Goal: Task Accomplishment & Management: Complete application form

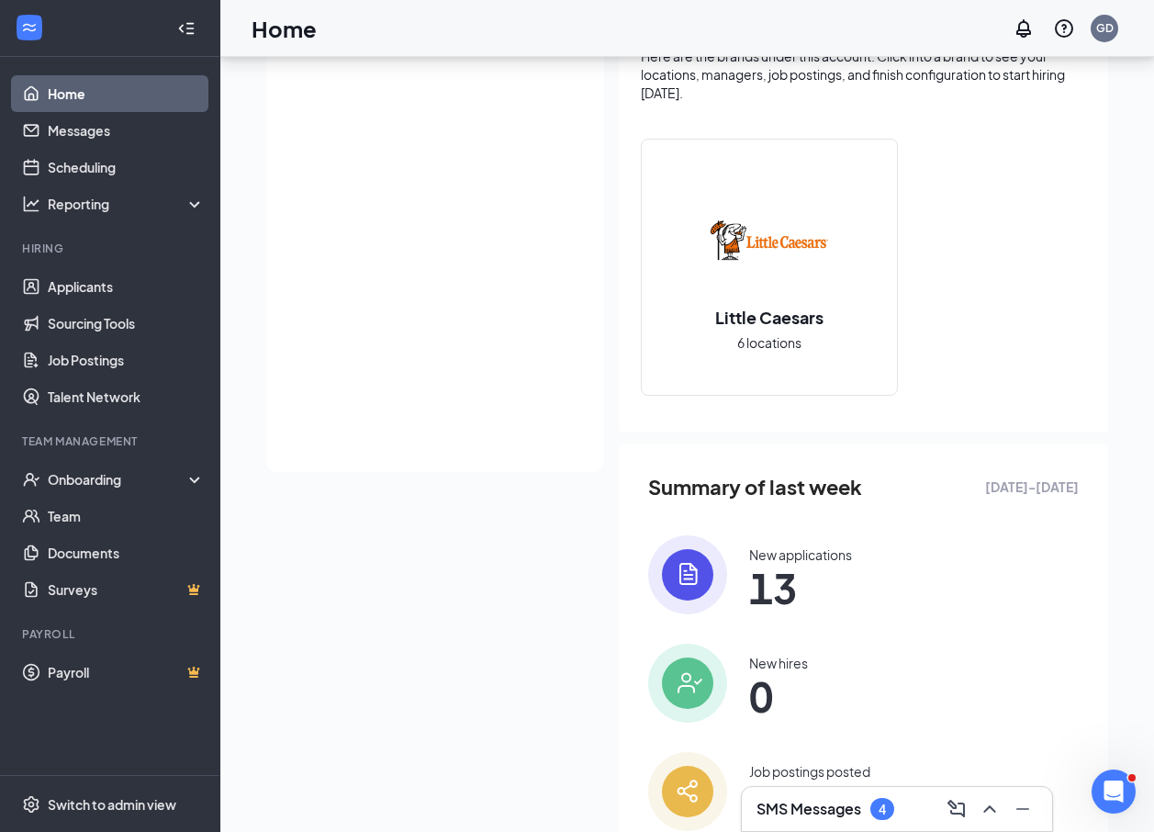
scroll to position [438, 0]
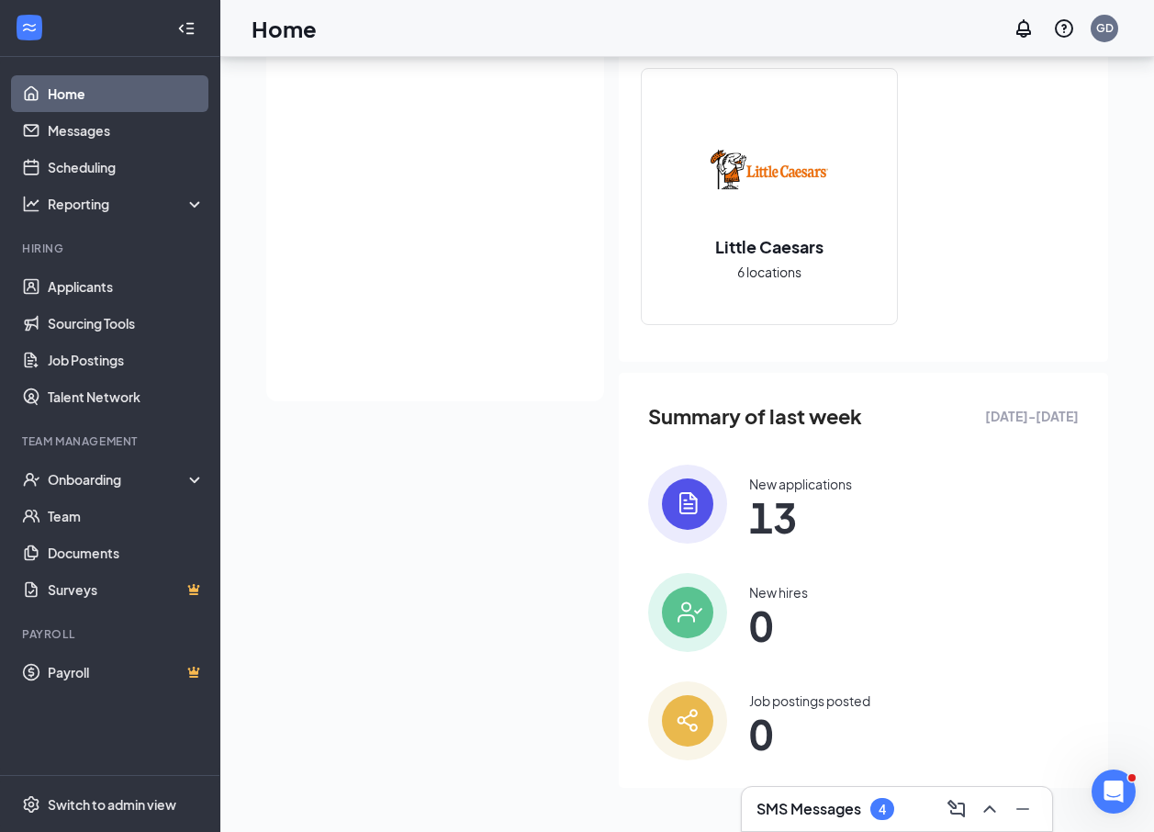
click at [788, 501] on span "13" at bounding box center [800, 517] width 103 height 33
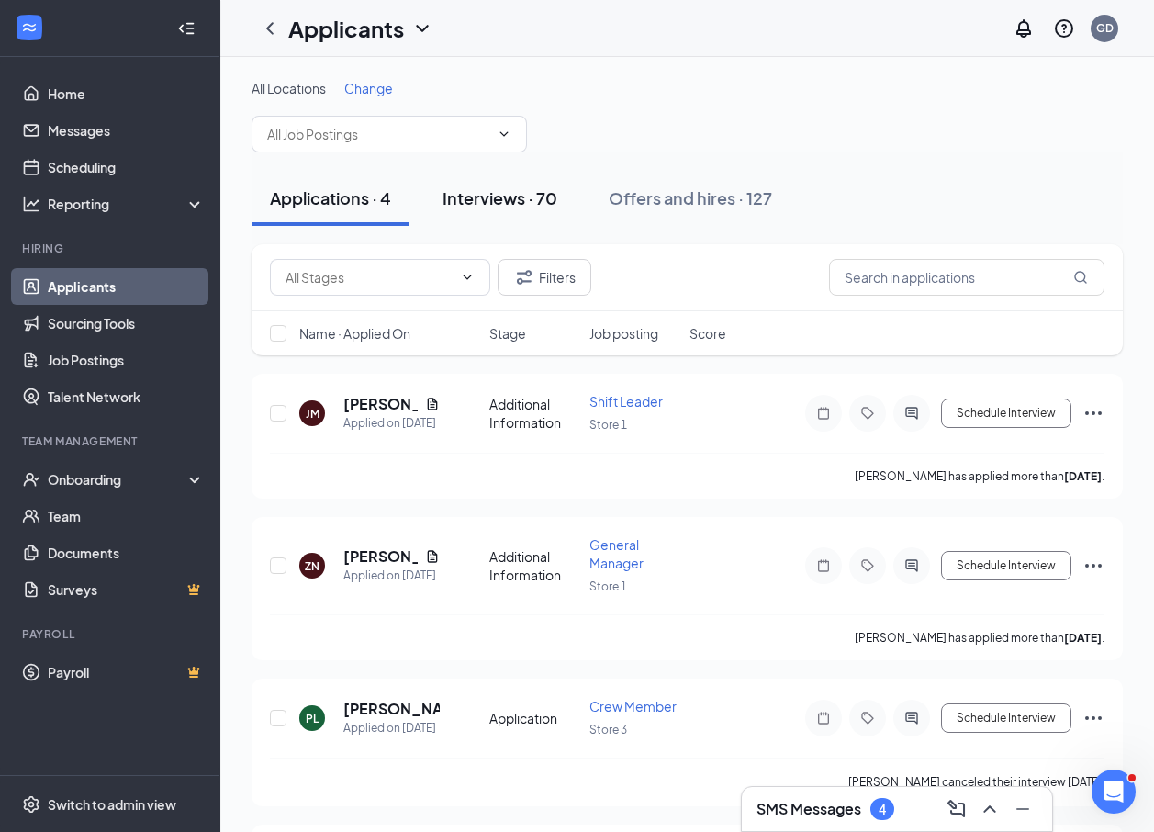
click at [502, 197] on div "Interviews · 70" at bounding box center [500, 197] width 115 height 23
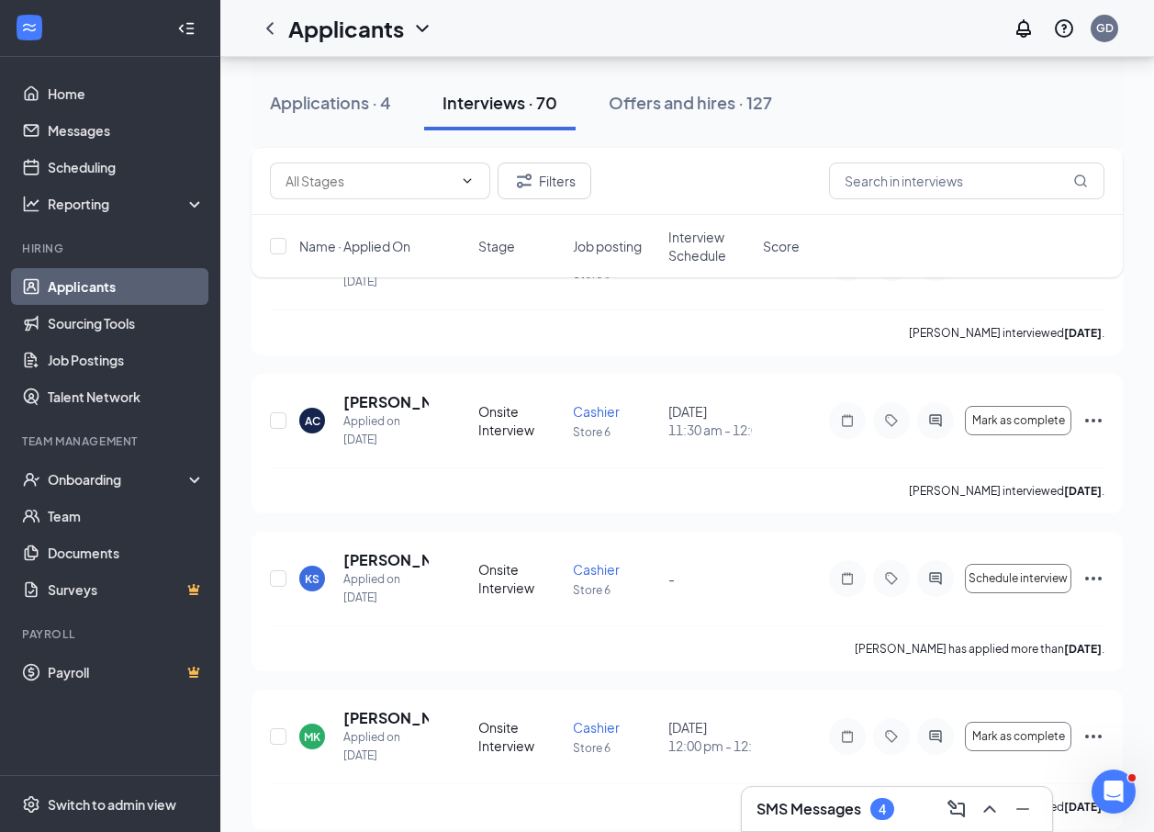
scroll to position [2755, 0]
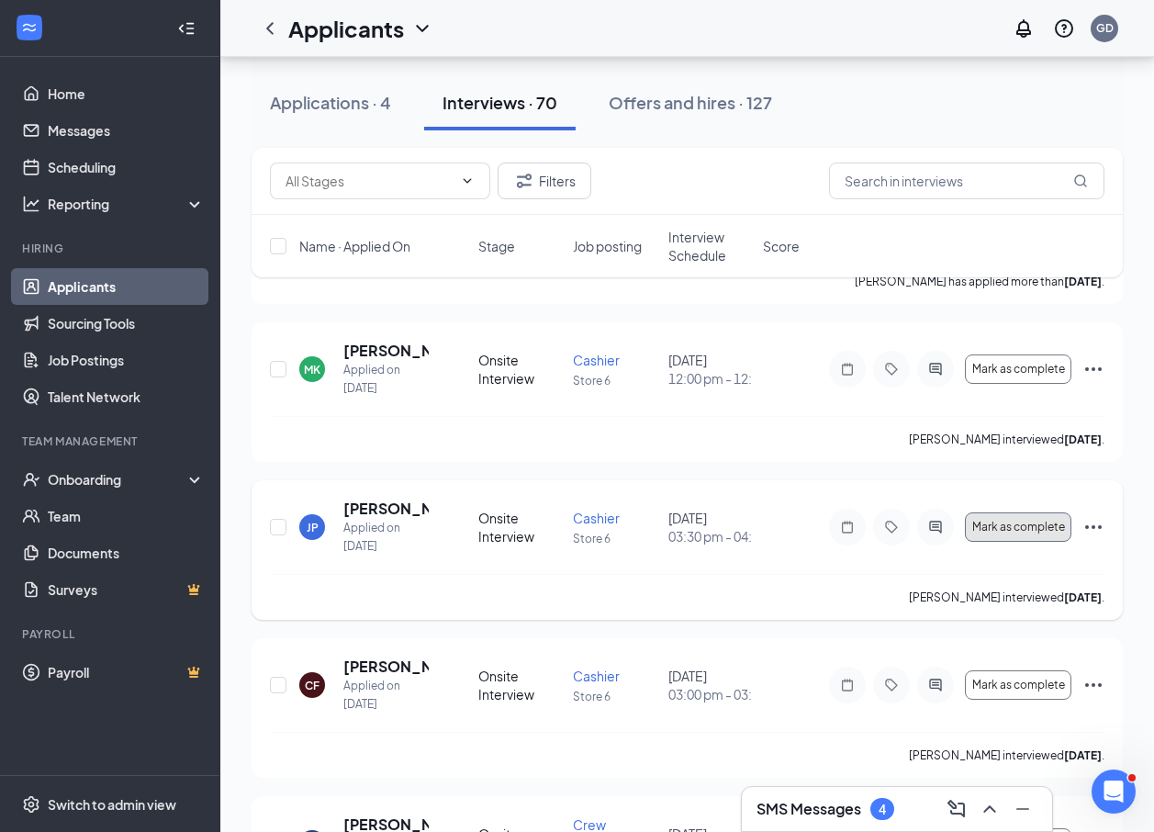
click at [976, 529] on span "Mark as complete" at bounding box center [1019, 527] width 93 height 13
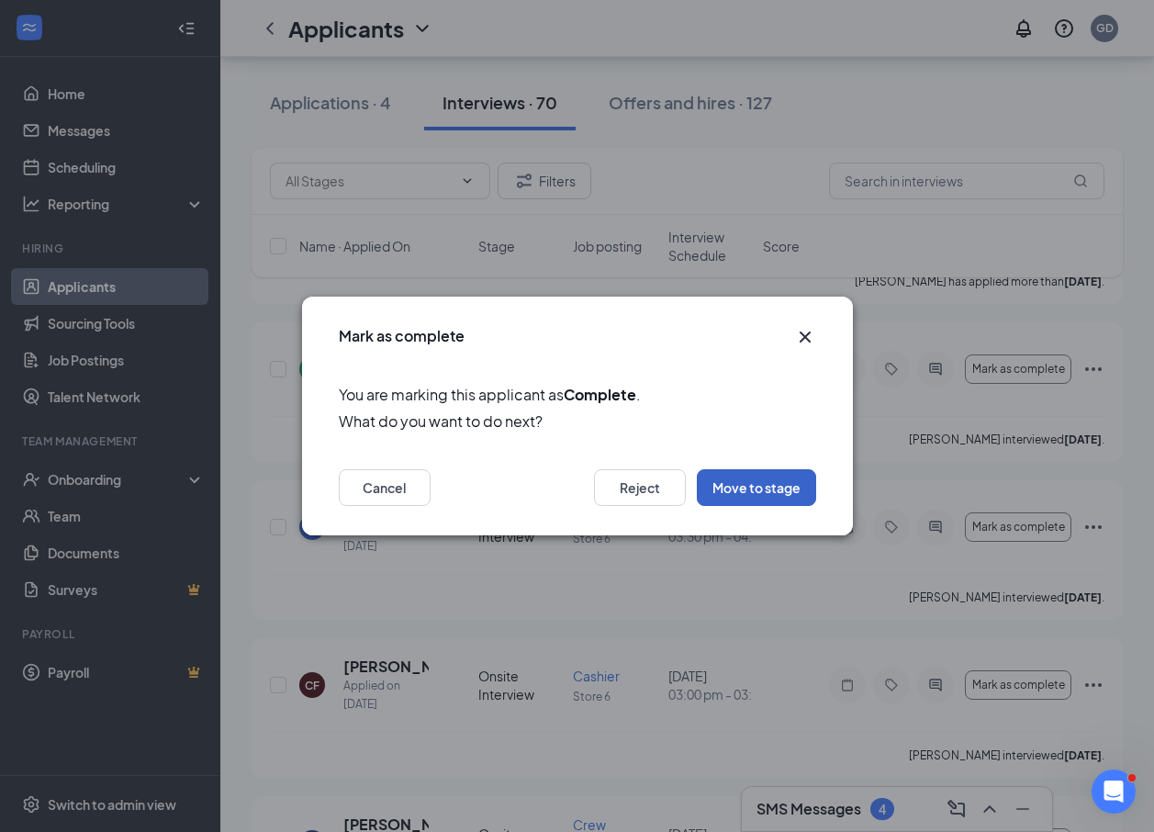
click at [732, 489] on button "Move to stage" at bounding box center [756, 487] width 119 height 37
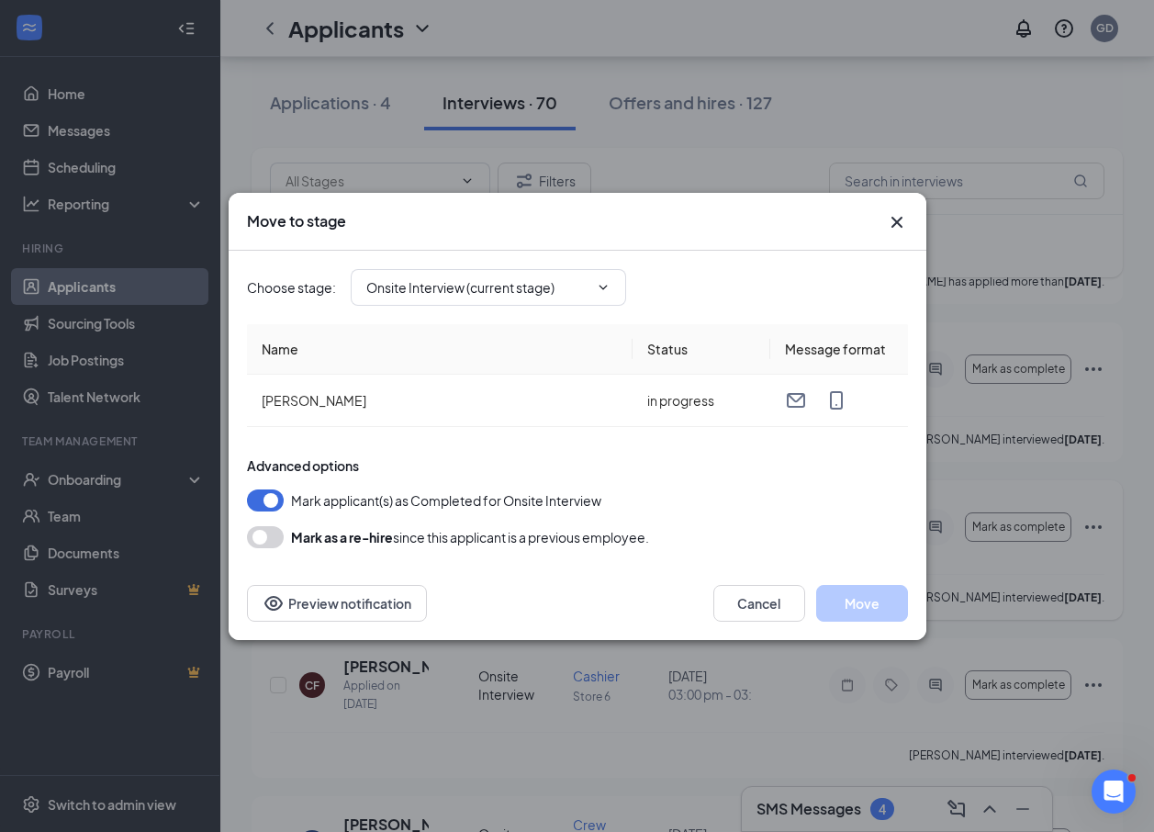
type input "Hiring Complete (final stage)"
click at [856, 607] on button "Move" at bounding box center [862, 603] width 92 height 37
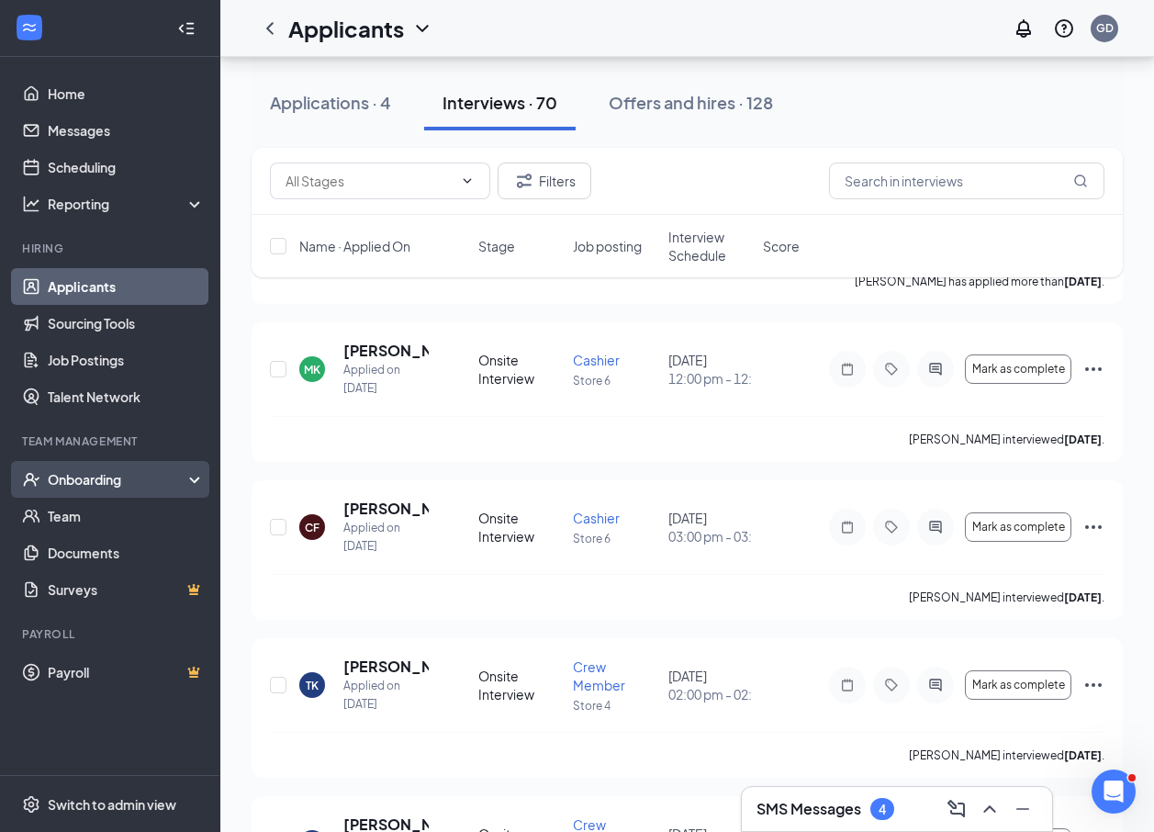
click at [121, 484] on div "Onboarding" at bounding box center [118, 479] width 141 height 18
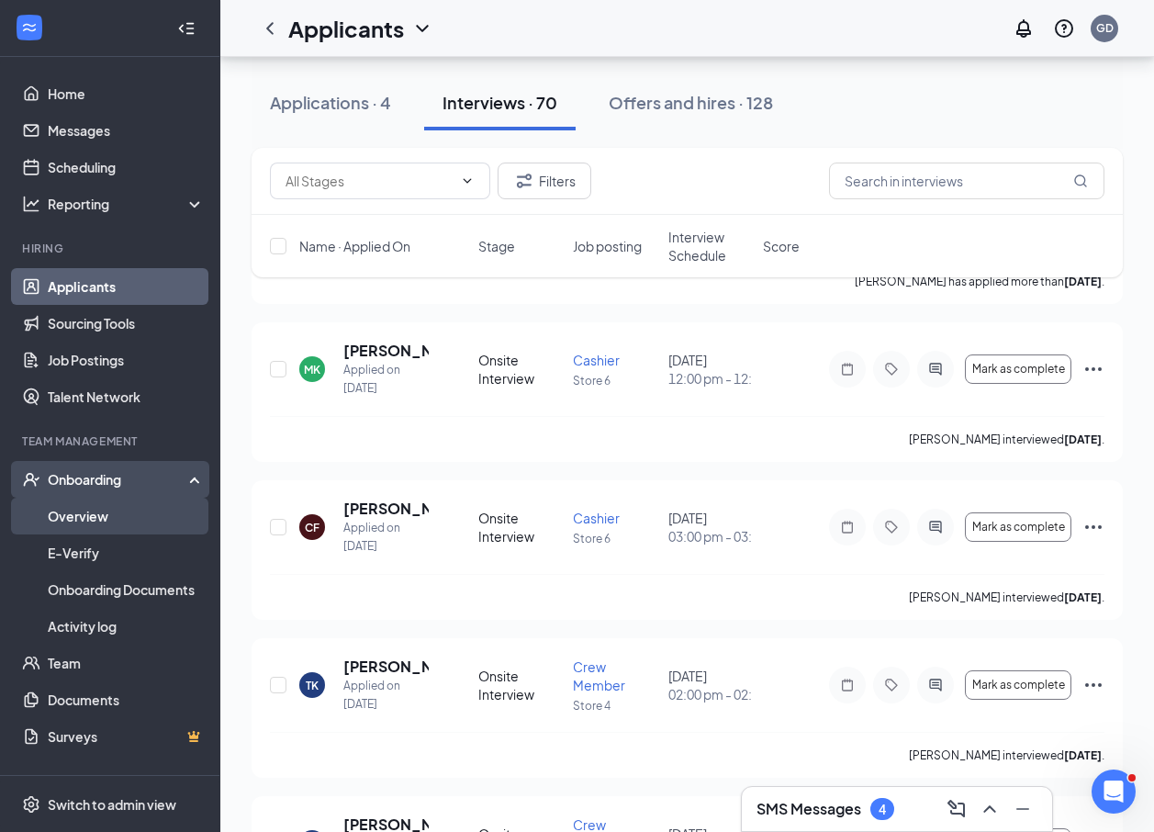
click at [118, 517] on link "Overview" at bounding box center [126, 516] width 157 height 37
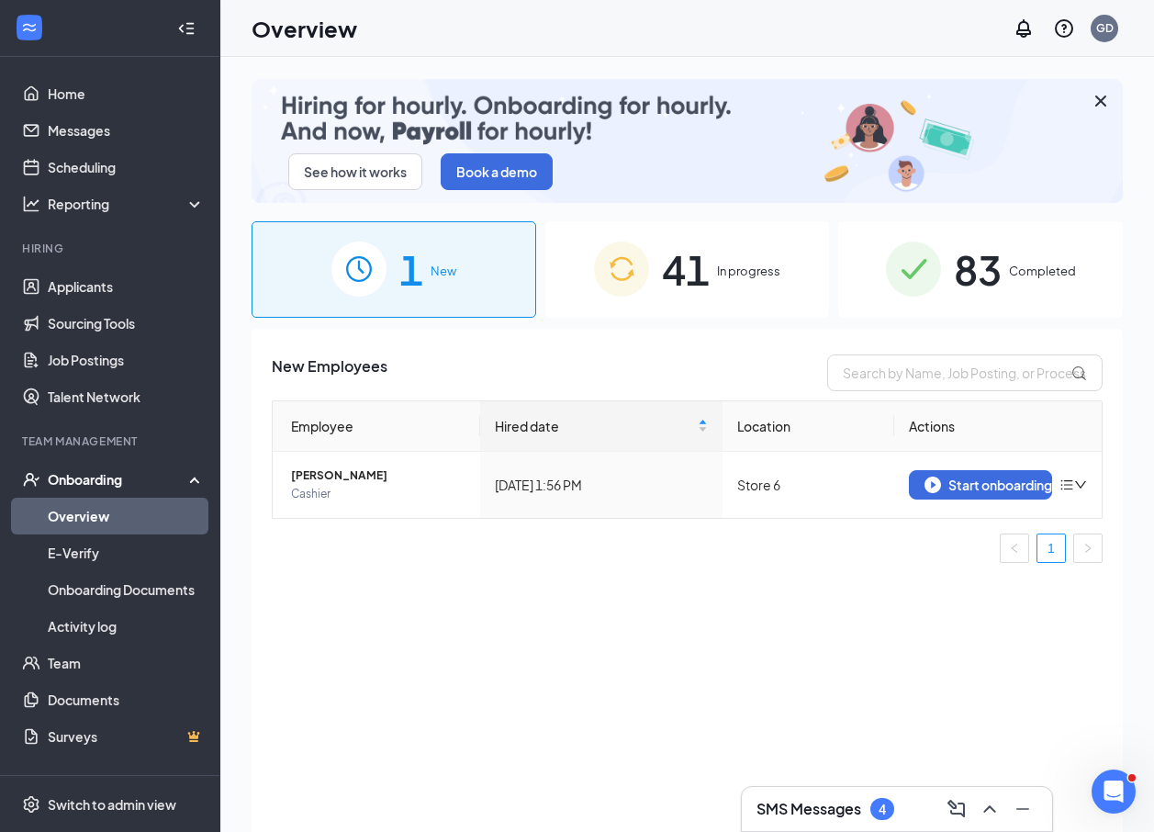
click at [430, 294] on div "1 New" at bounding box center [394, 269] width 285 height 96
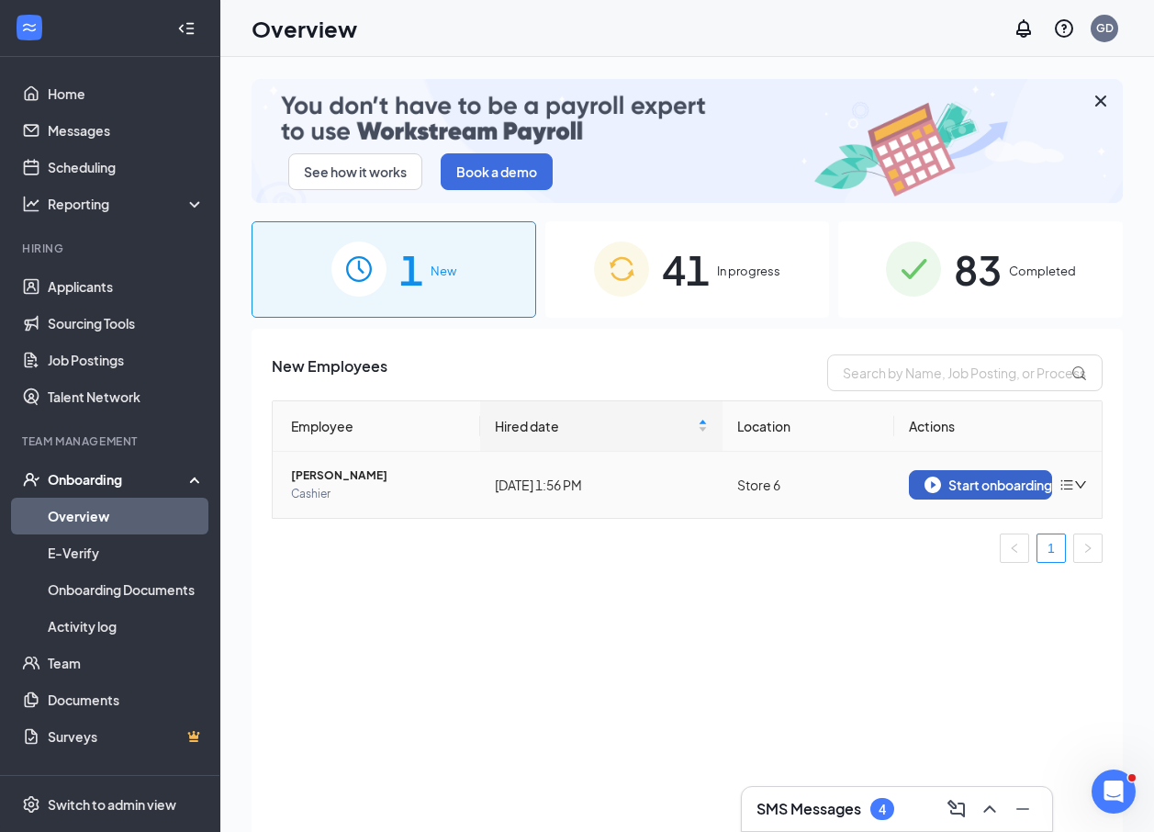
click at [976, 487] on div "Start onboarding" at bounding box center [981, 485] width 112 height 17
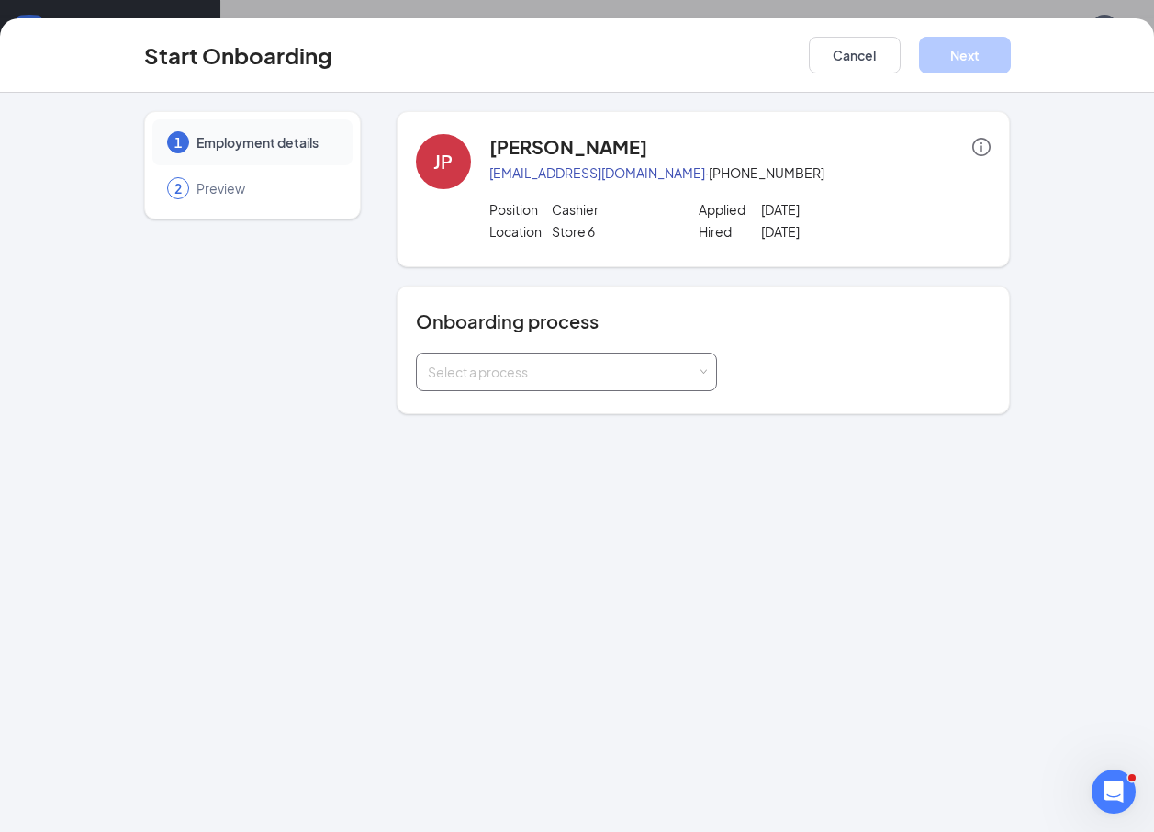
click at [701, 373] on span at bounding box center [703, 372] width 8 height 8
click at [694, 414] on li "NEW HIRES" at bounding box center [565, 411] width 301 height 33
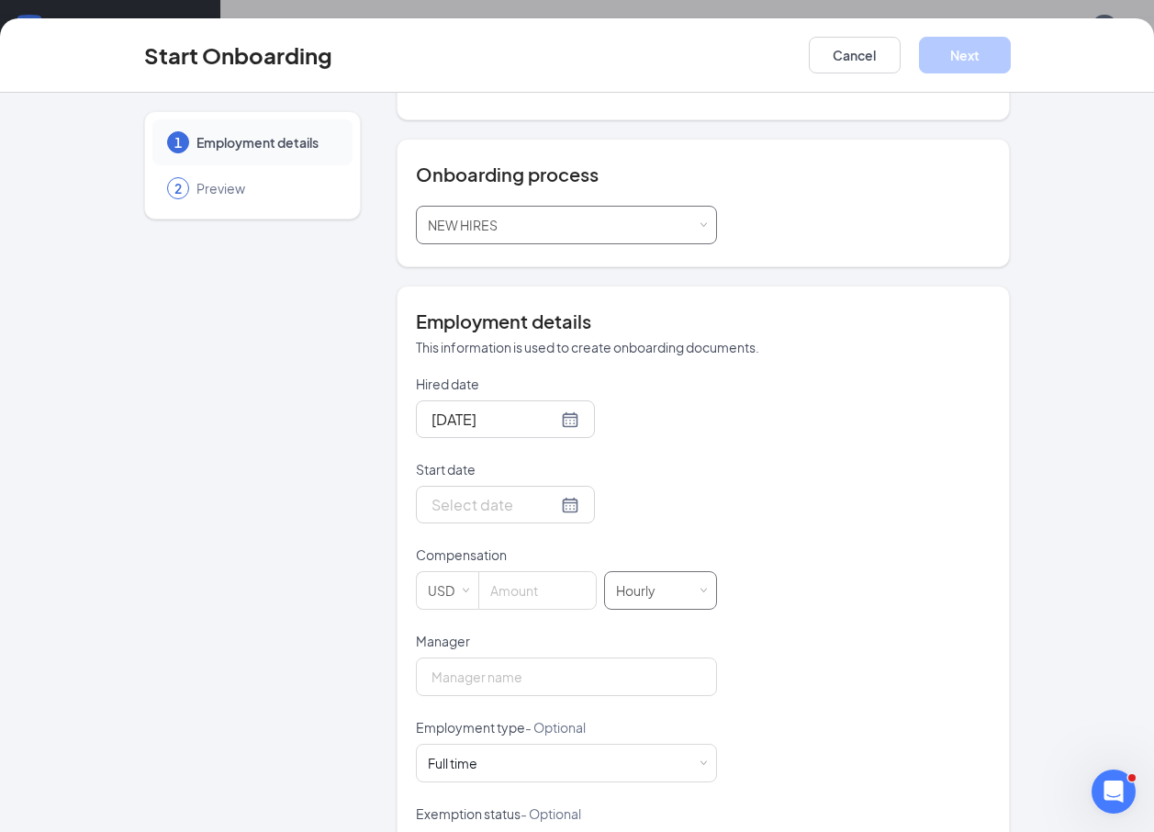
scroll to position [184, 0]
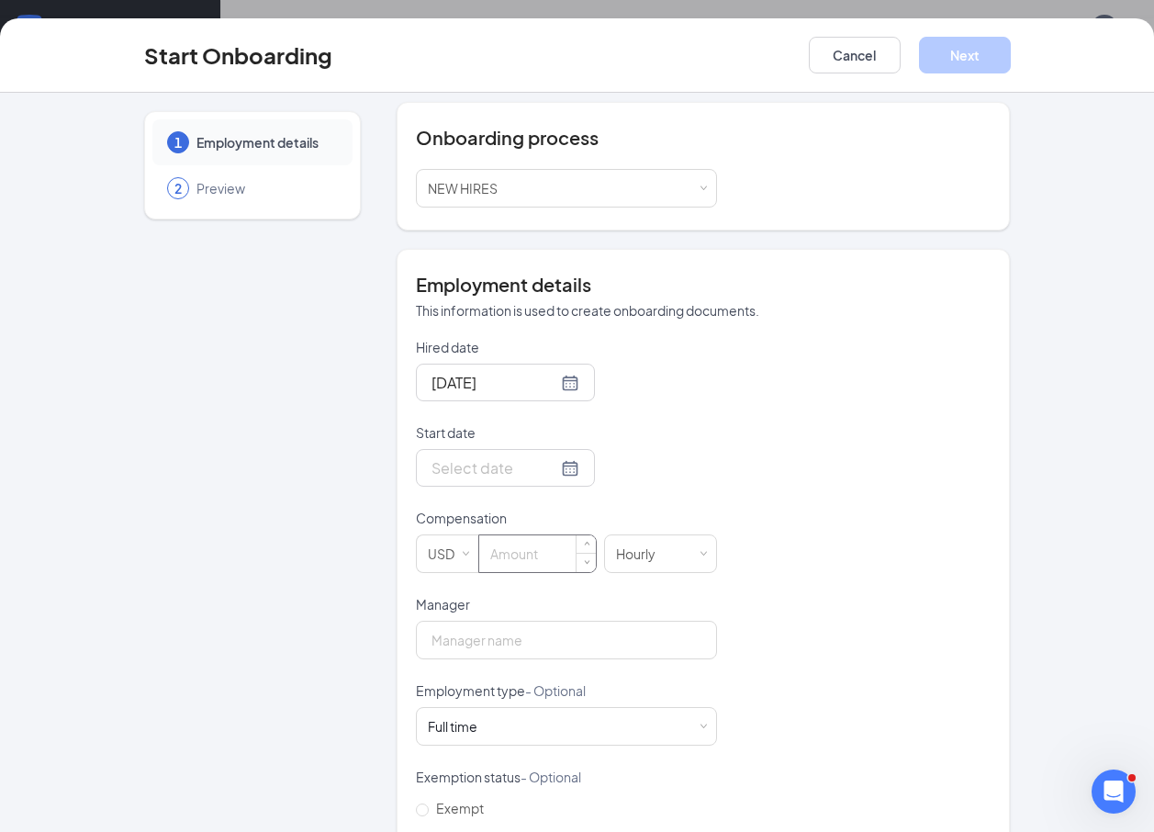
click at [547, 554] on input at bounding box center [537, 553] width 117 height 37
type input "13.75"
click at [574, 644] on input "Manager" at bounding box center [566, 640] width 301 height 39
type input "[PERSON_NAME]"
click at [685, 726] on div "Full time Works 30+ hours per week and is reasonably expected to work" at bounding box center [566, 726] width 277 height 37
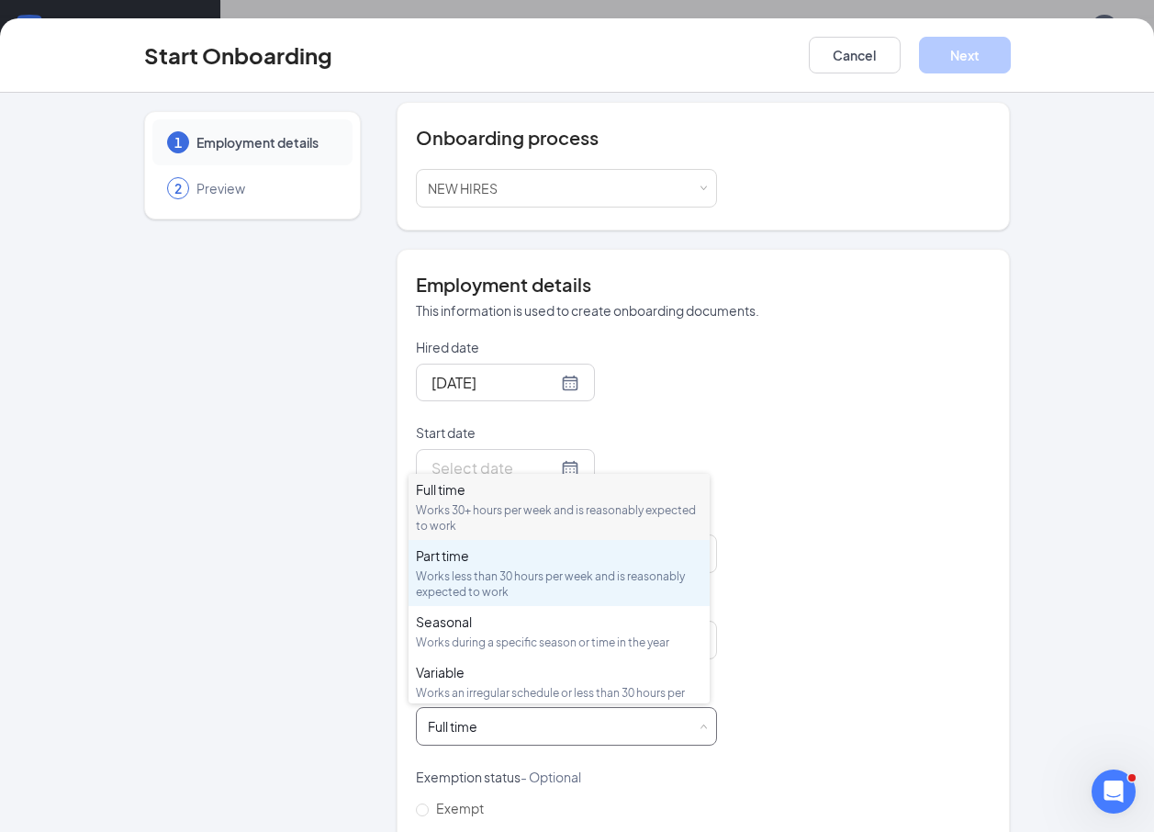
click at [589, 578] on div "Works less than 30 hours per week and is reasonably expected to work" at bounding box center [559, 584] width 287 height 31
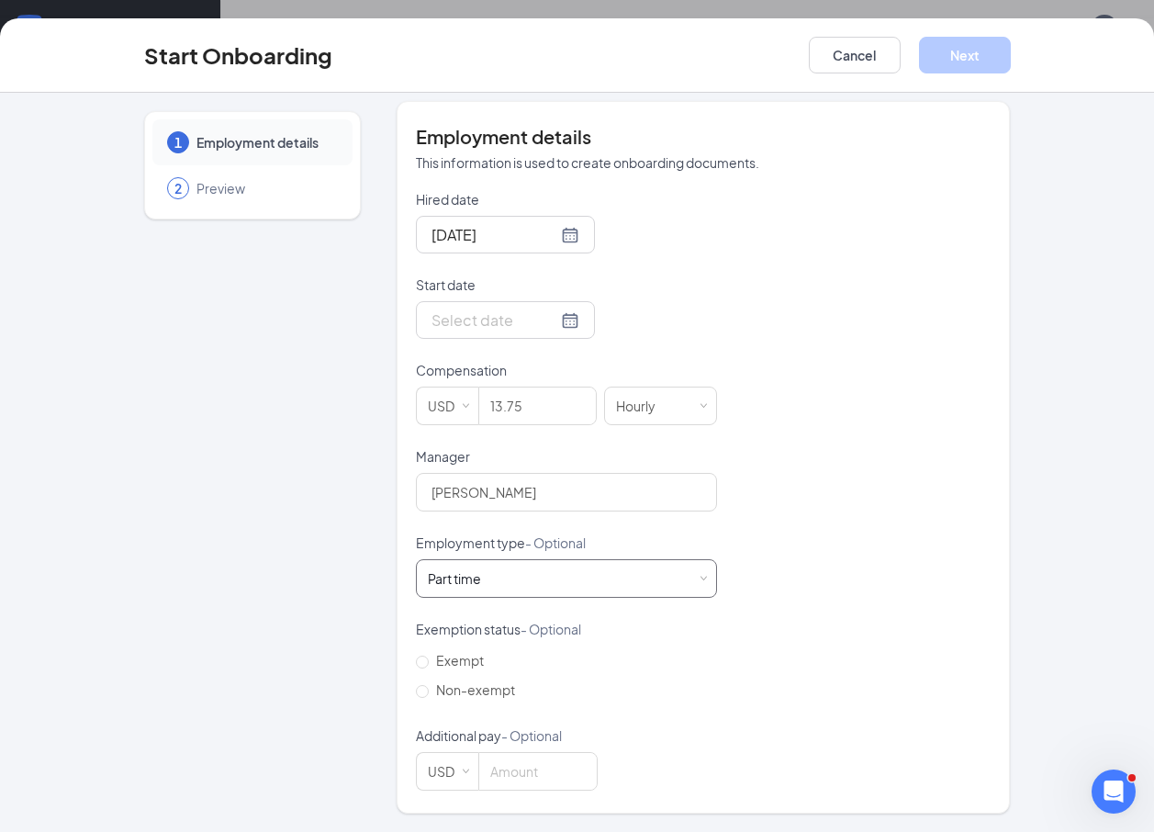
scroll to position [83, 0]
click at [416, 691] on input "Non-exempt" at bounding box center [422, 691] width 13 height 13
radio input "true"
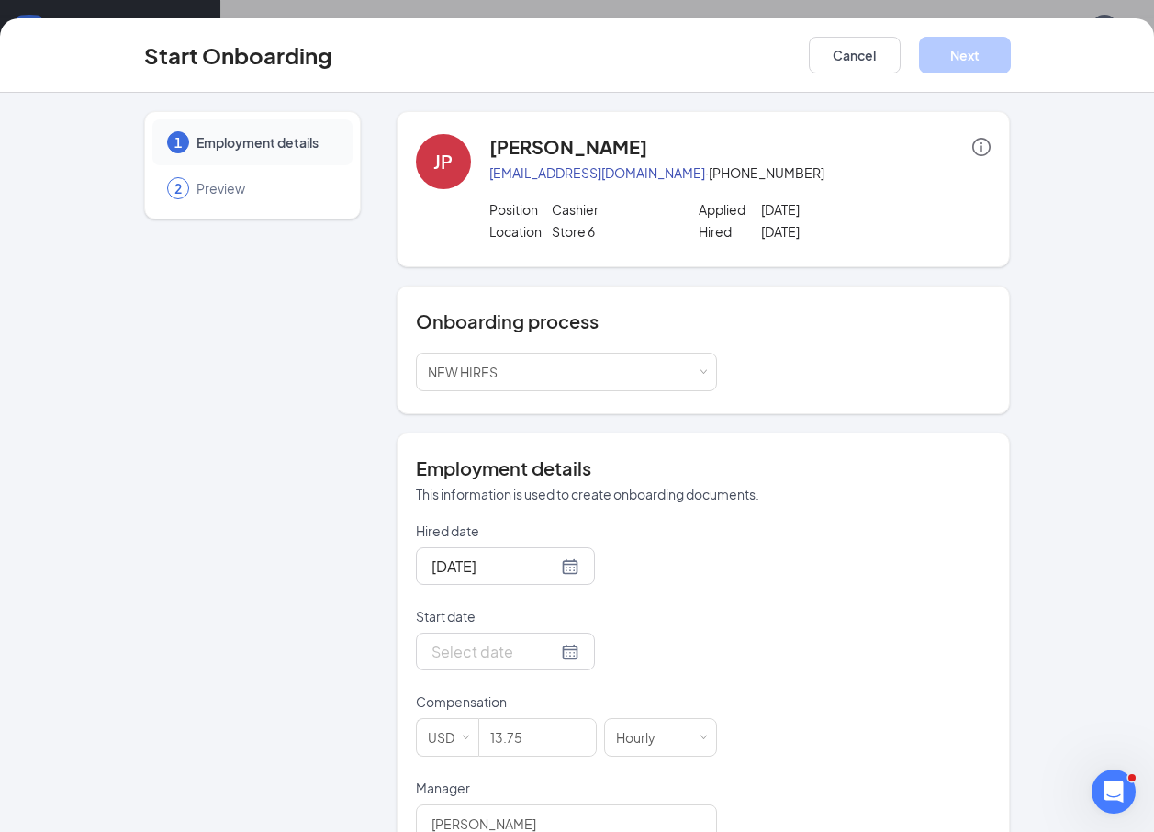
scroll to position [0, 0]
click at [540, 655] on div at bounding box center [506, 651] width 148 height 23
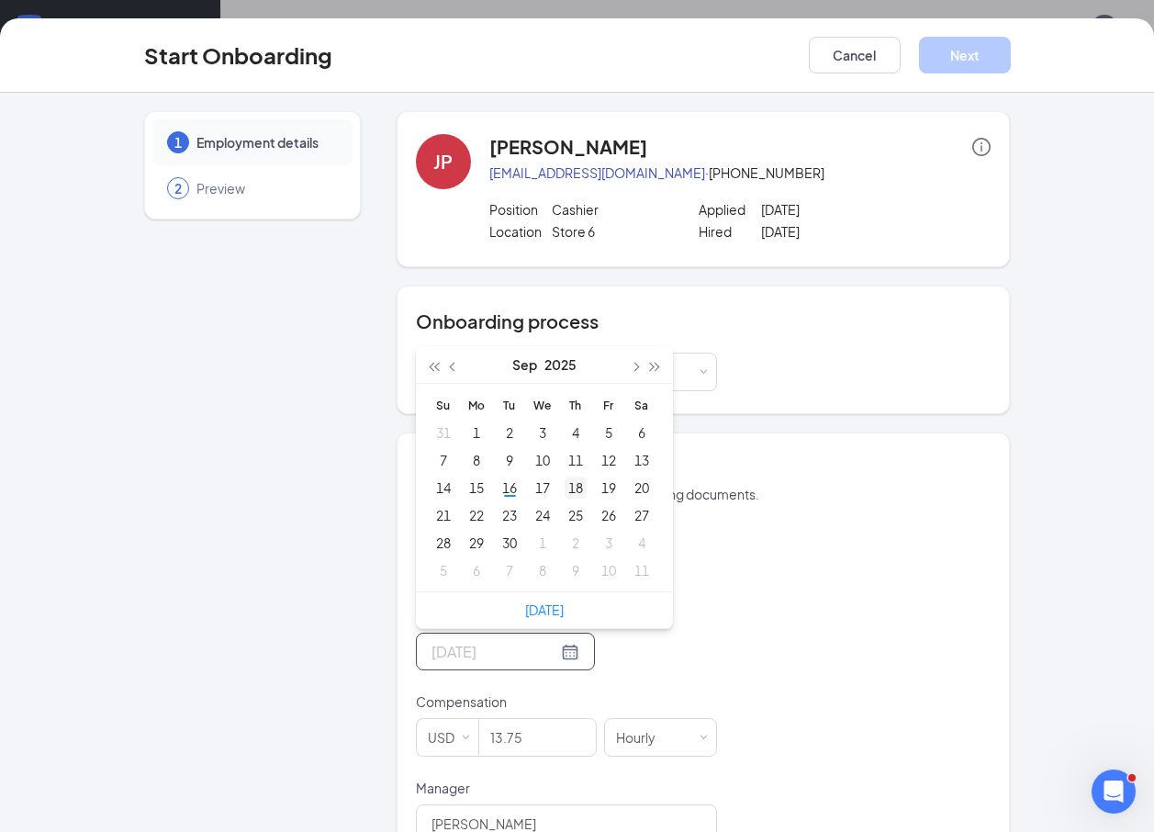
type input "[DATE]"
click at [569, 492] on div "18" at bounding box center [576, 488] width 22 height 22
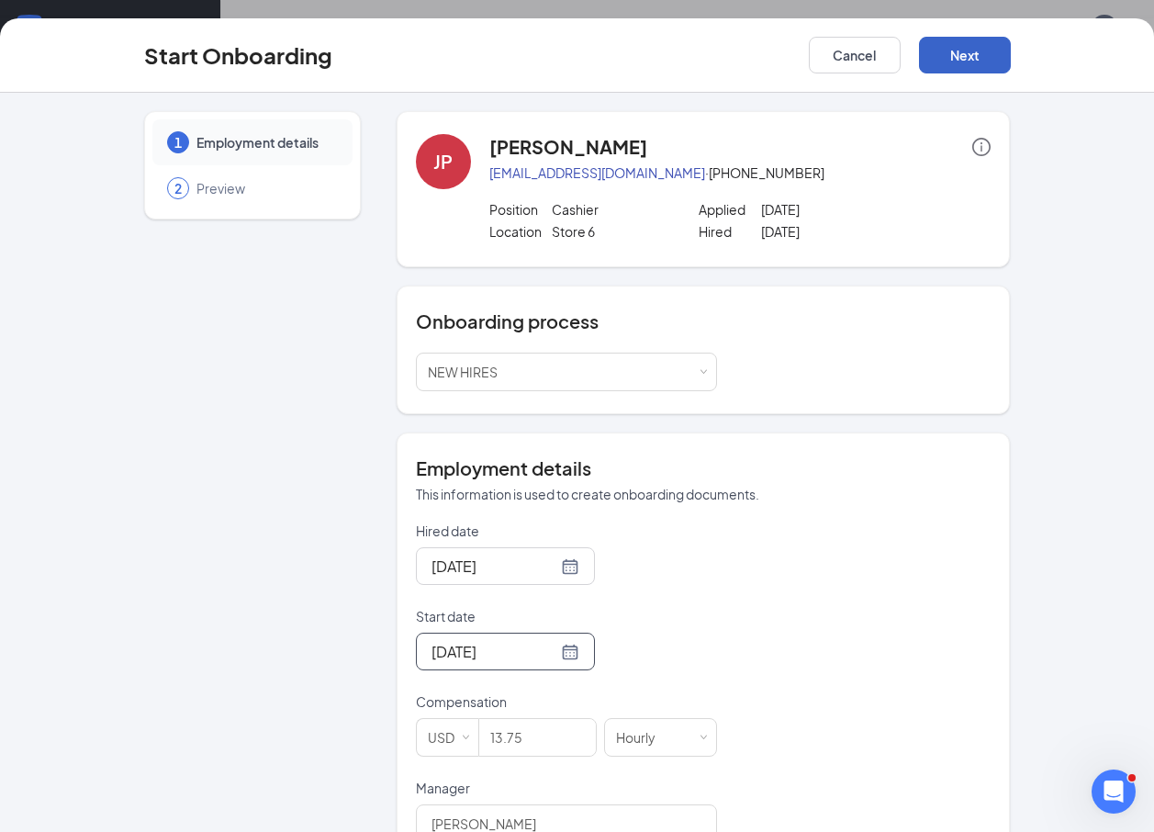
click at [948, 51] on button "Next" at bounding box center [965, 55] width 92 height 37
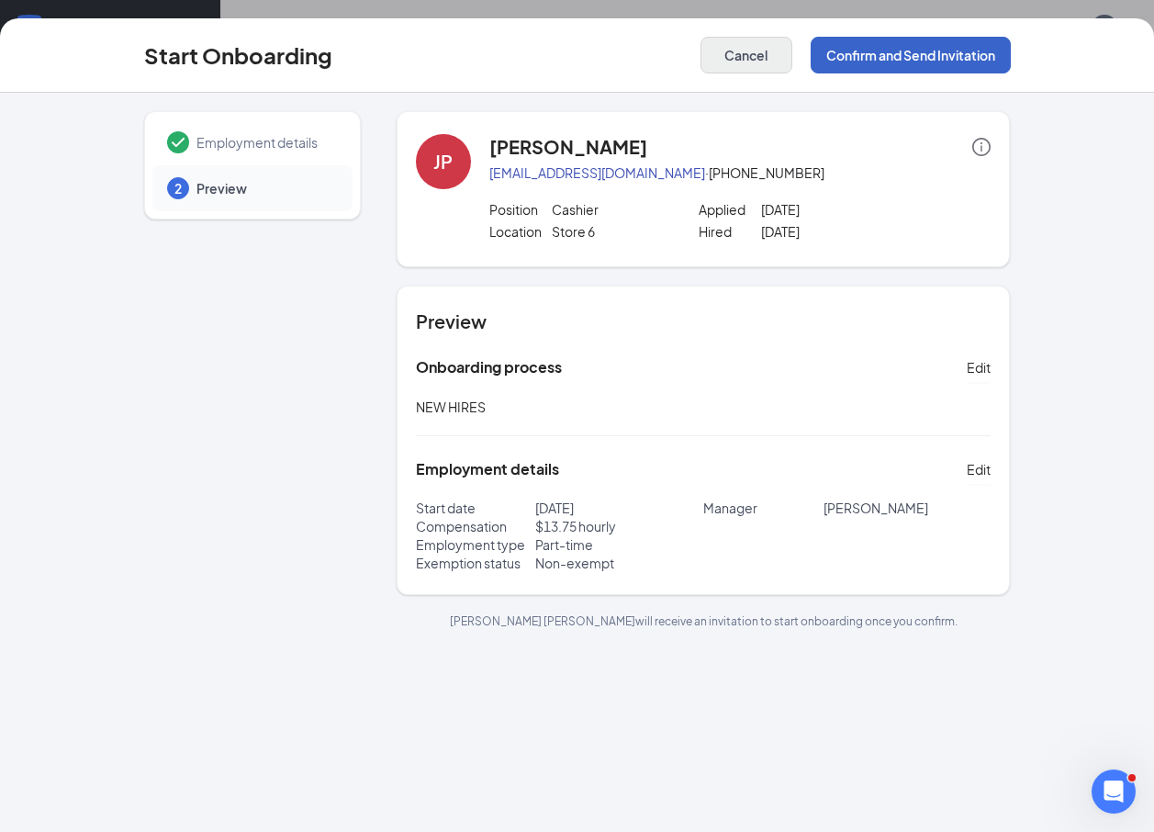
click at [893, 62] on button "Confirm and Send Invitation" at bounding box center [911, 55] width 200 height 37
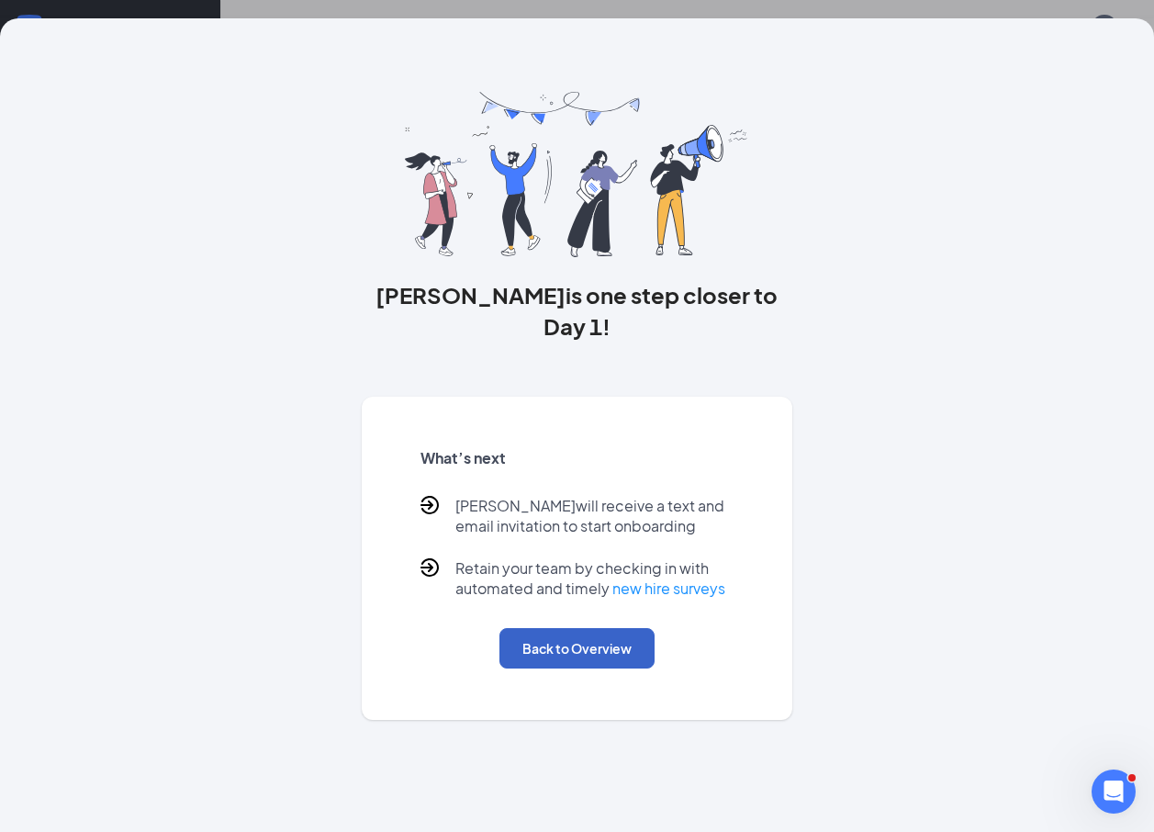
click at [571, 628] on button "Back to Overview" at bounding box center [577, 648] width 155 height 40
